Goal: Information Seeking & Learning: Learn about a topic

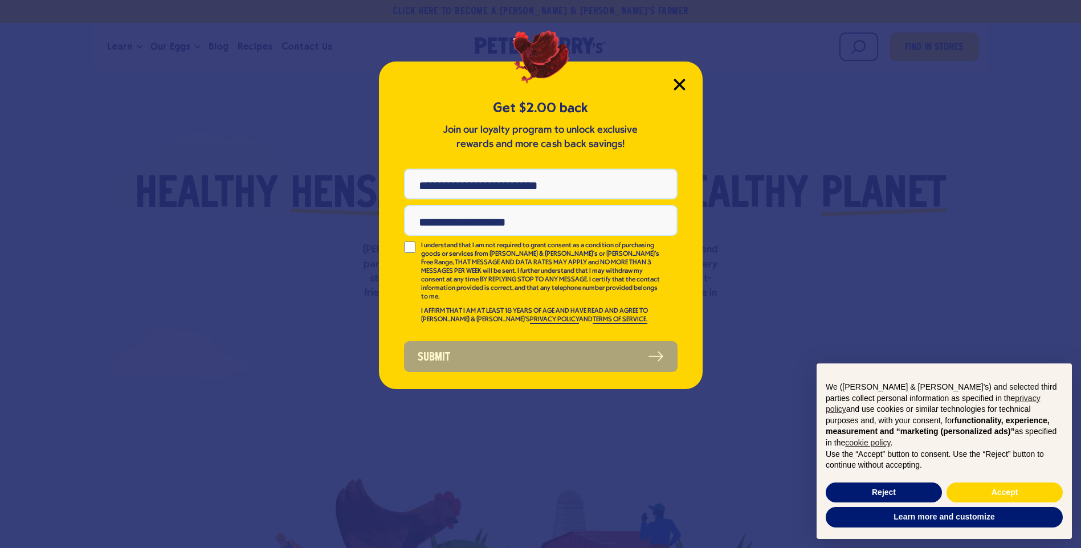
click at [677, 87] on icon "Close Modal" at bounding box center [679, 84] width 10 height 10
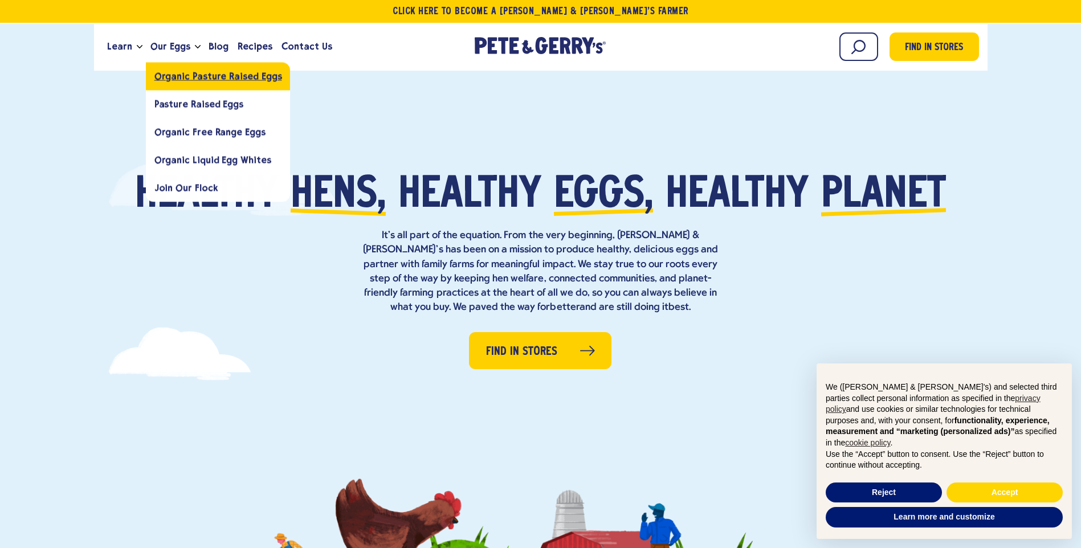
click at [210, 79] on span "Organic Pasture Raised Eggs" at bounding box center [218, 76] width 128 height 11
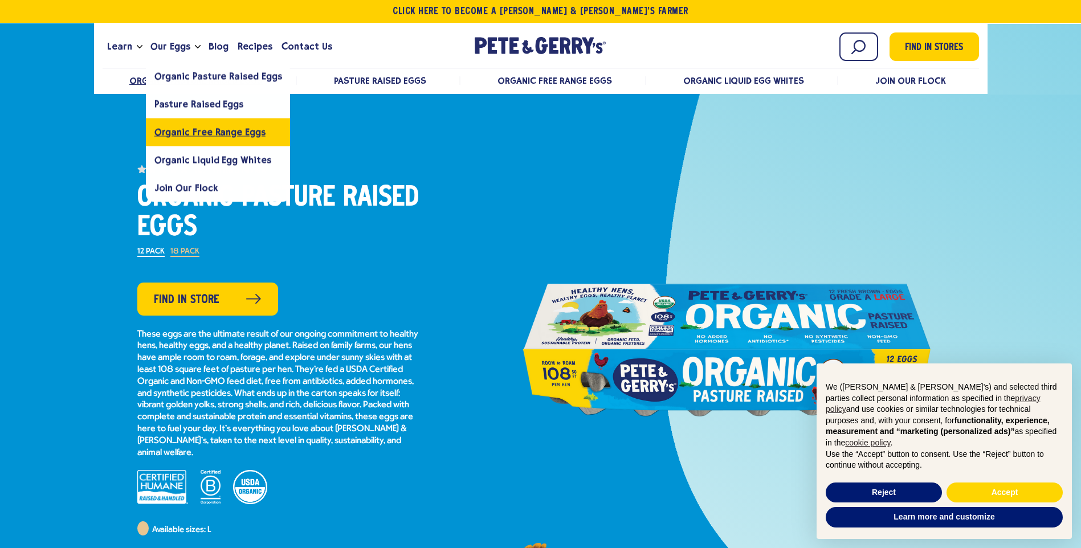
click at [206, 137] on span "Organic Free Range Eggs" at bounding box center [209, 131] width 111 height 11
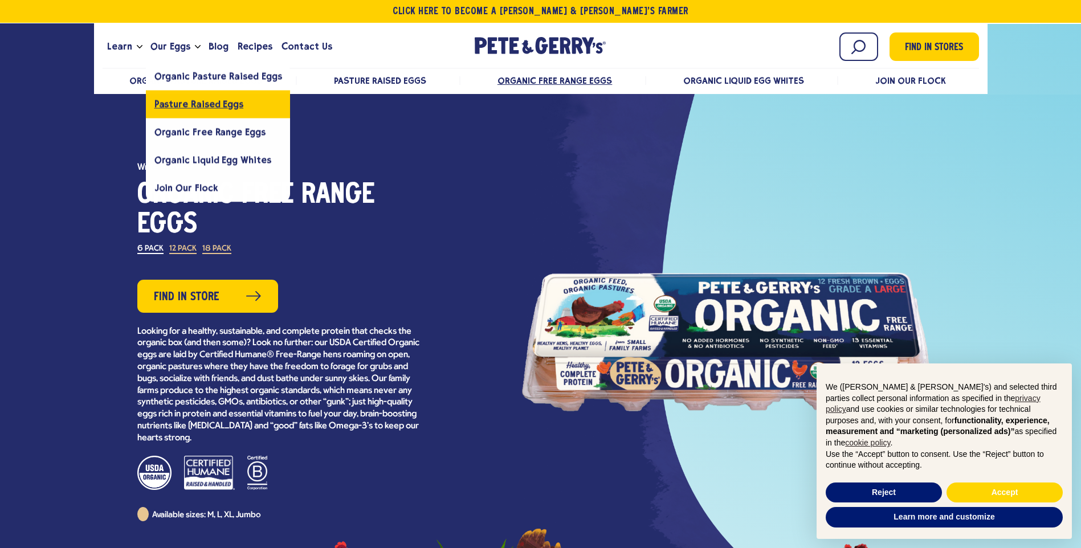
click at [189, 107] on span "Pasture Raised Eggs" at bounding box center [198, 104] width 89 height 11
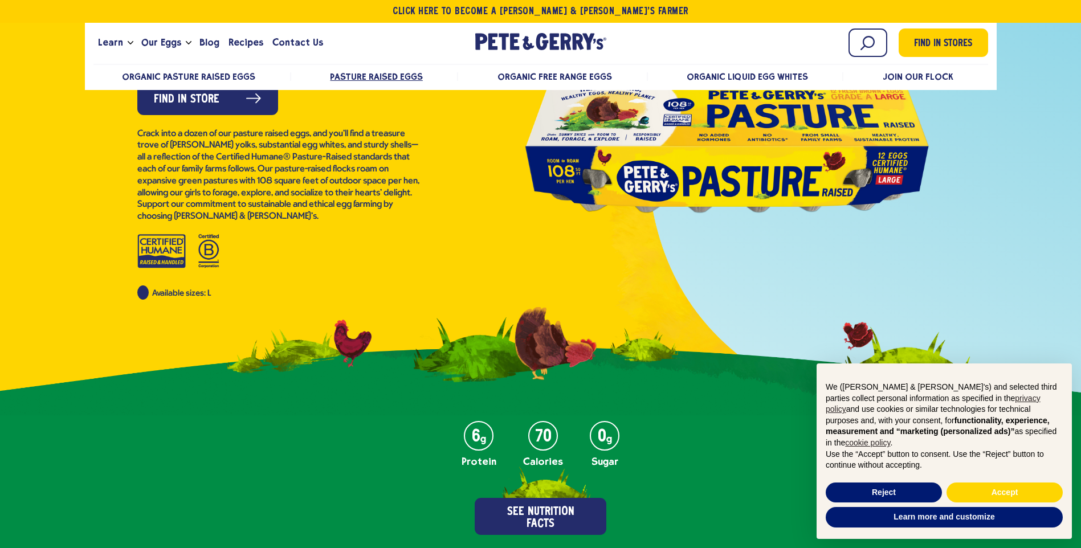
scroll to position [228, 0]
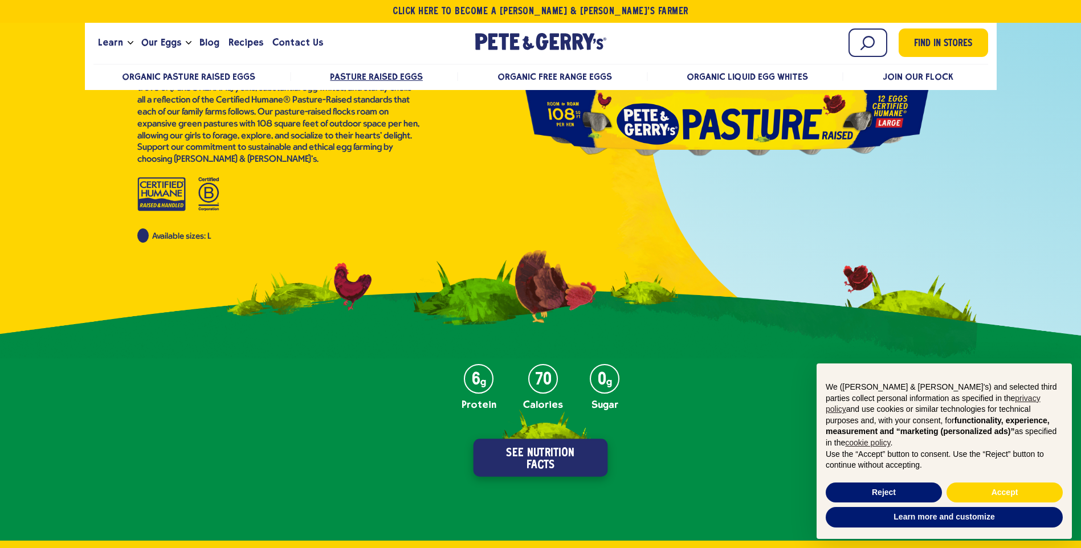
click at [555, 467] on button "See Nutrition Facts" at bounding box center [540, 458] width 134 height 38
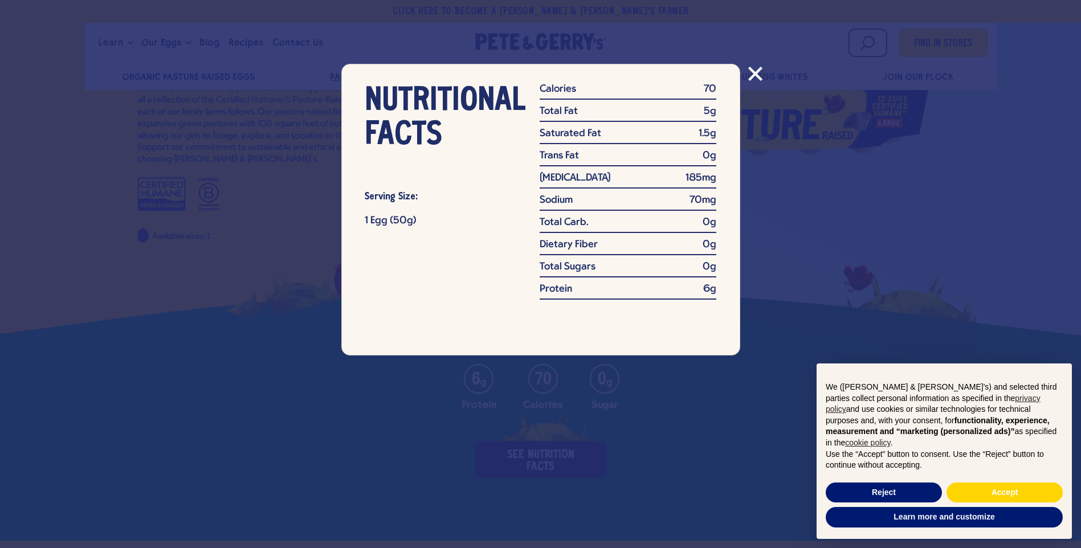
click at [761, 72] on icon "Close modal" at bounding box center [755, 74] width 14 height 14
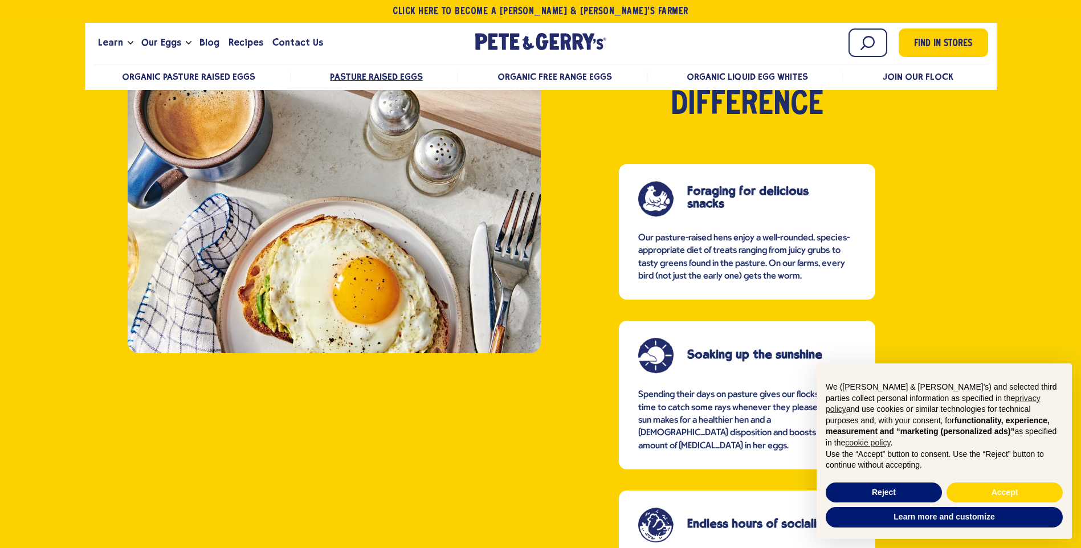
scroll to position [641, 0]
